Goal: Find specific page/section: Find specific page/section

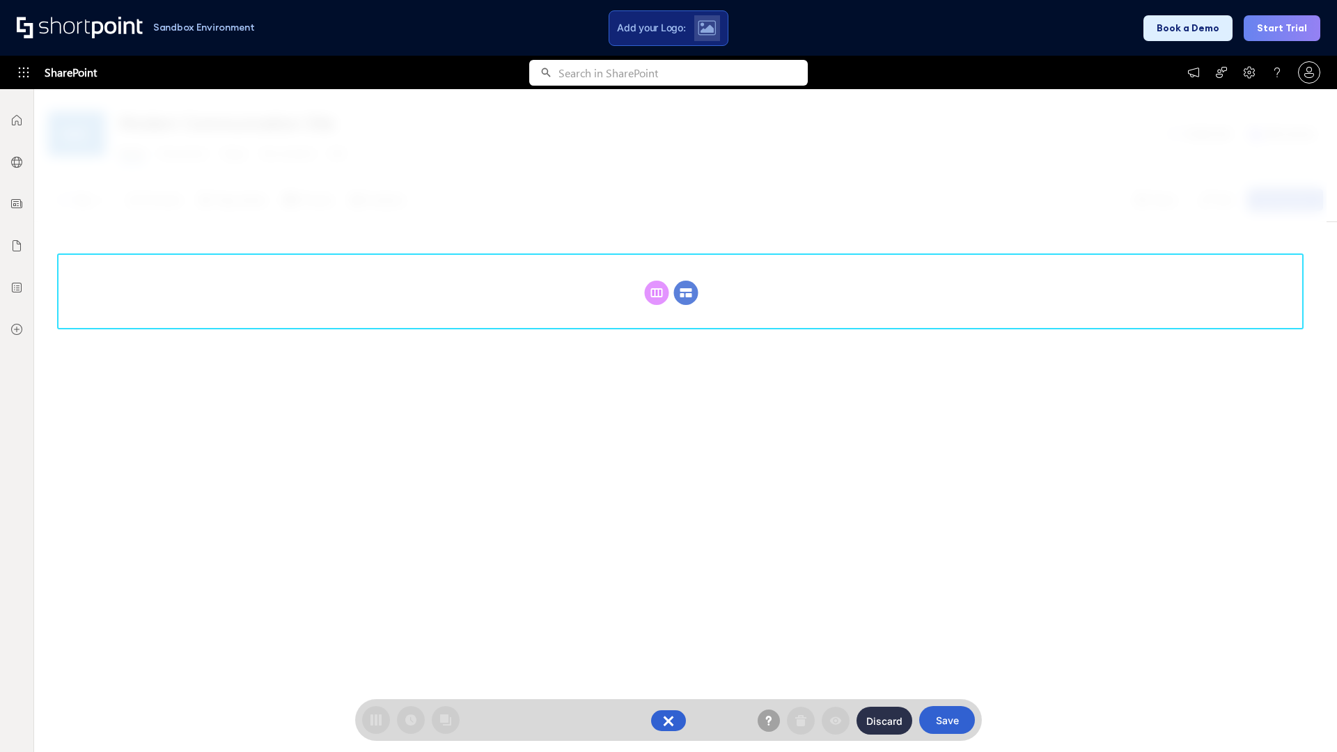
click at [686, 292] on circle at bounding box center [686, 293] width 24 height 24
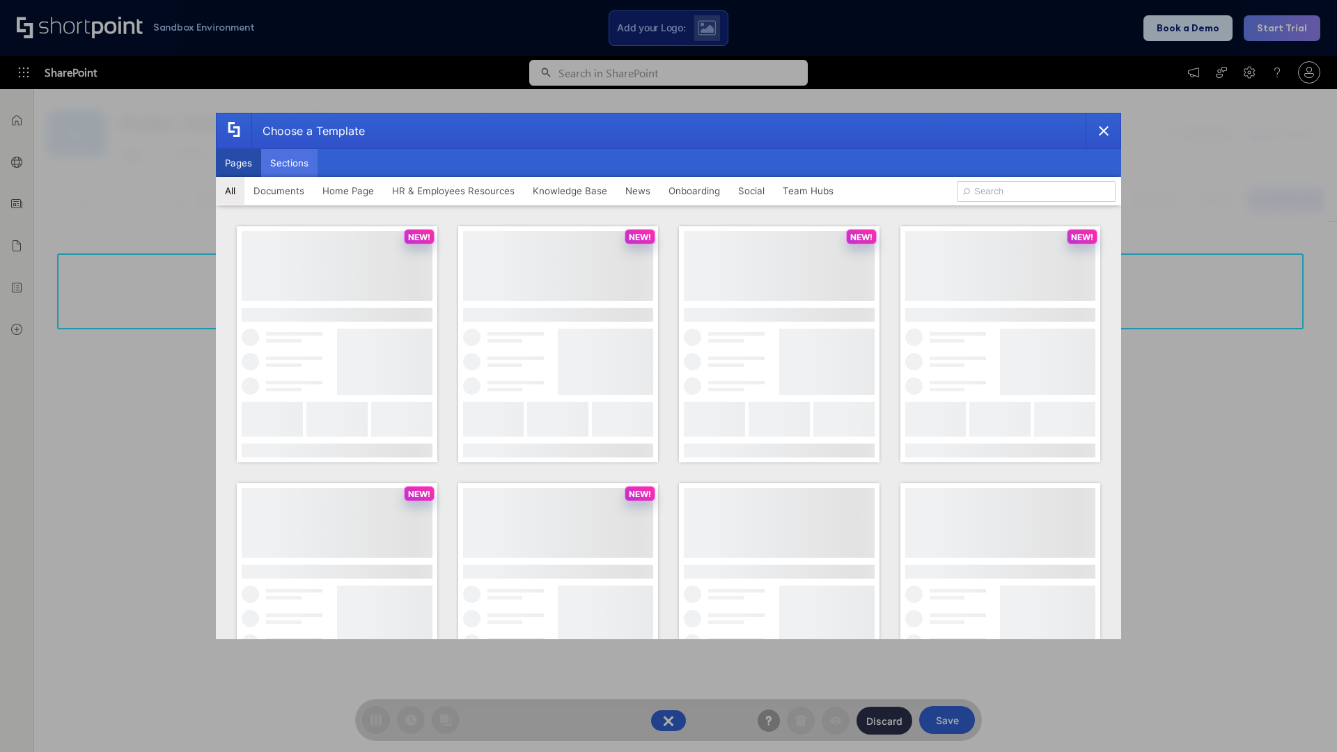
click at [289, 163] on button "Sections" at bounding box center [289, 163] width 56 height 28
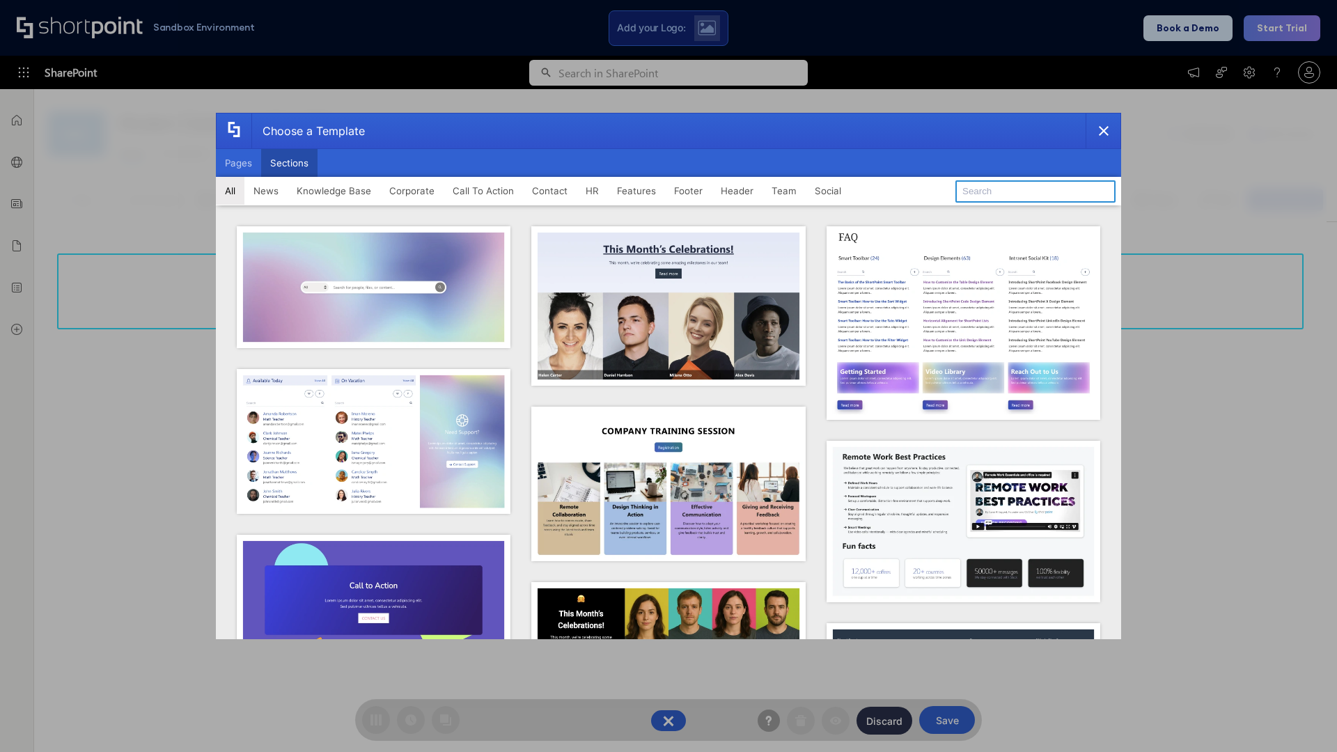
type input "Features Kit 4"
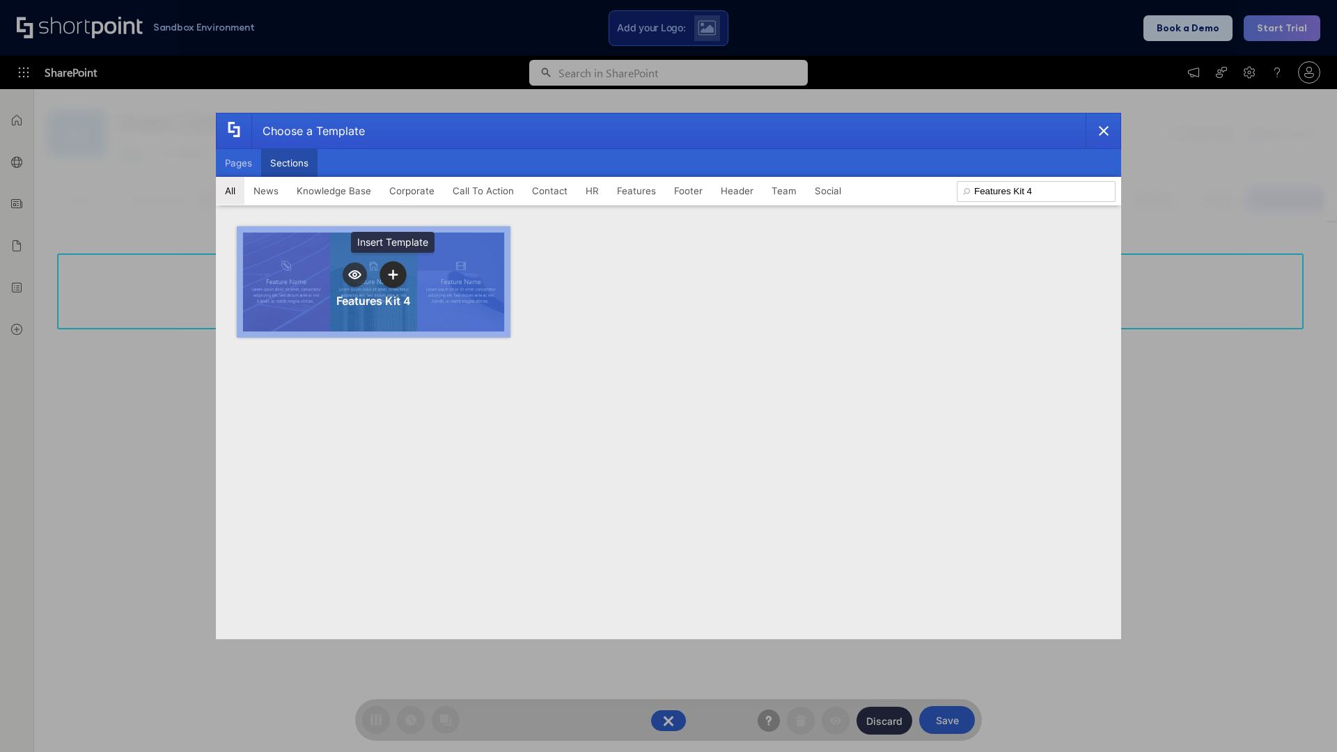
click at [393, 274] on icon "template selector" at bounding box center [393, 275] width 10 height 10
